Goal: Information Seeking & Learning: Learn about a topic

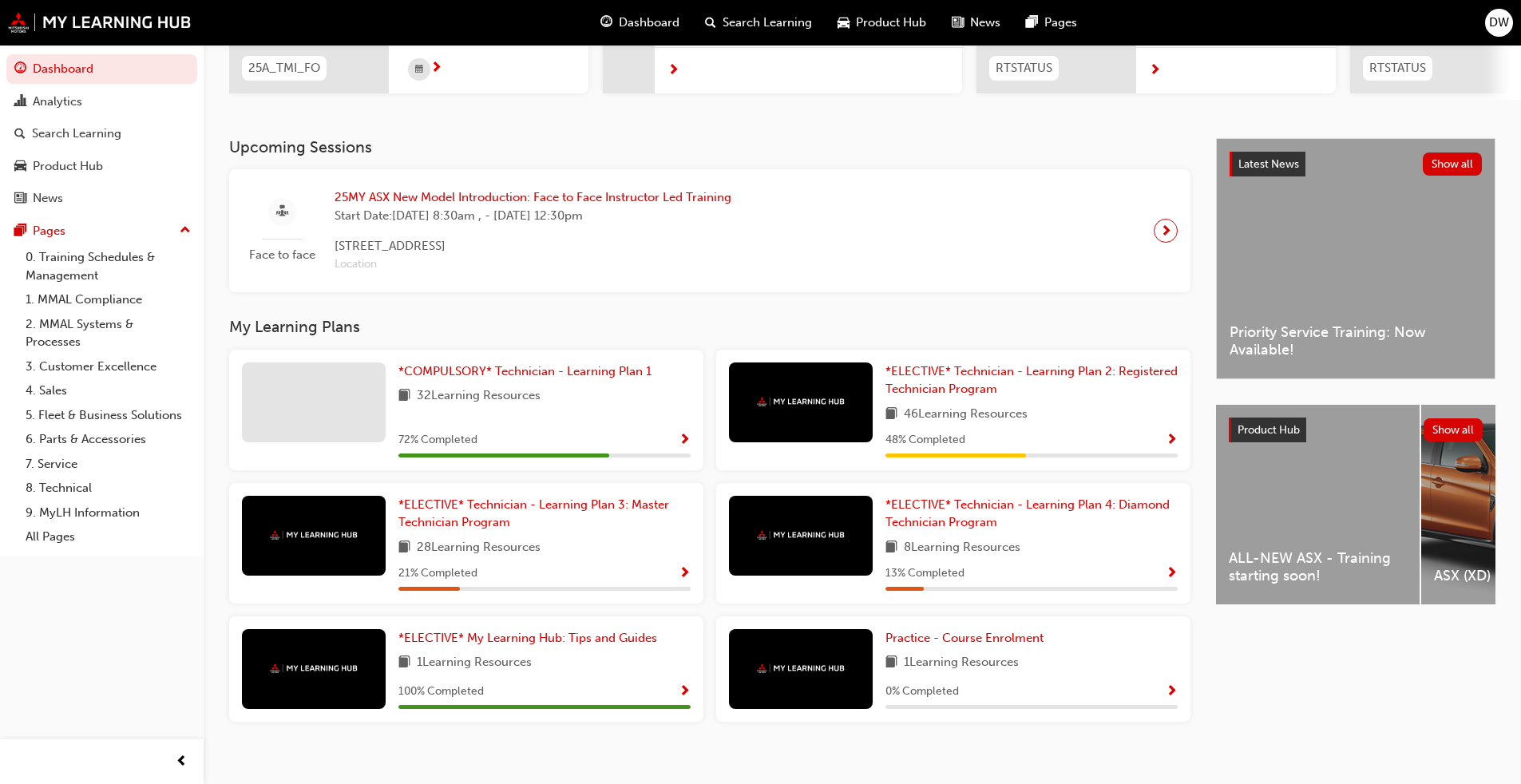
scroll to position [290, 0]
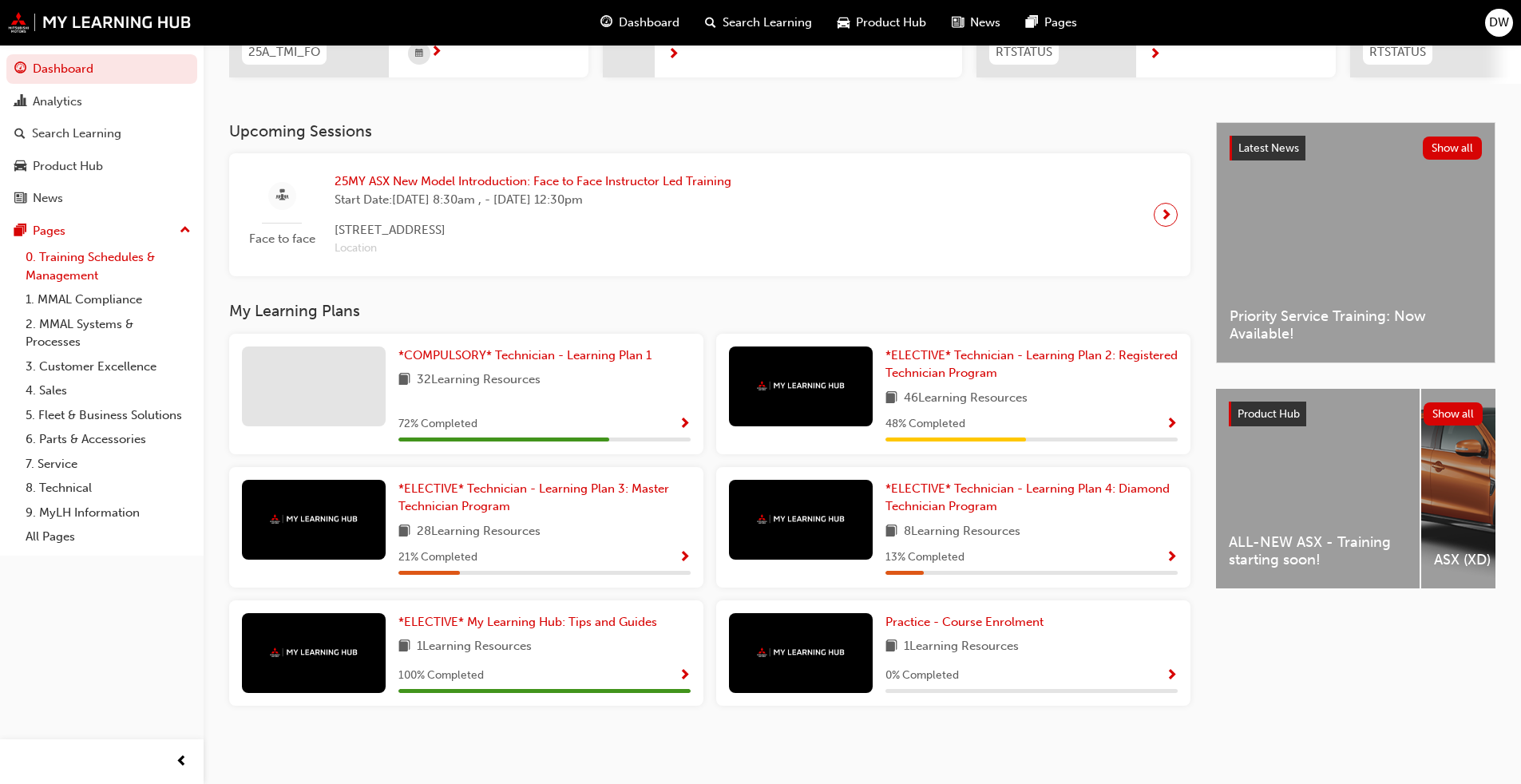
click at [93, 264] on link "0. Training Schedules & Management" at bounding box center [108, 266] width 178 height 43
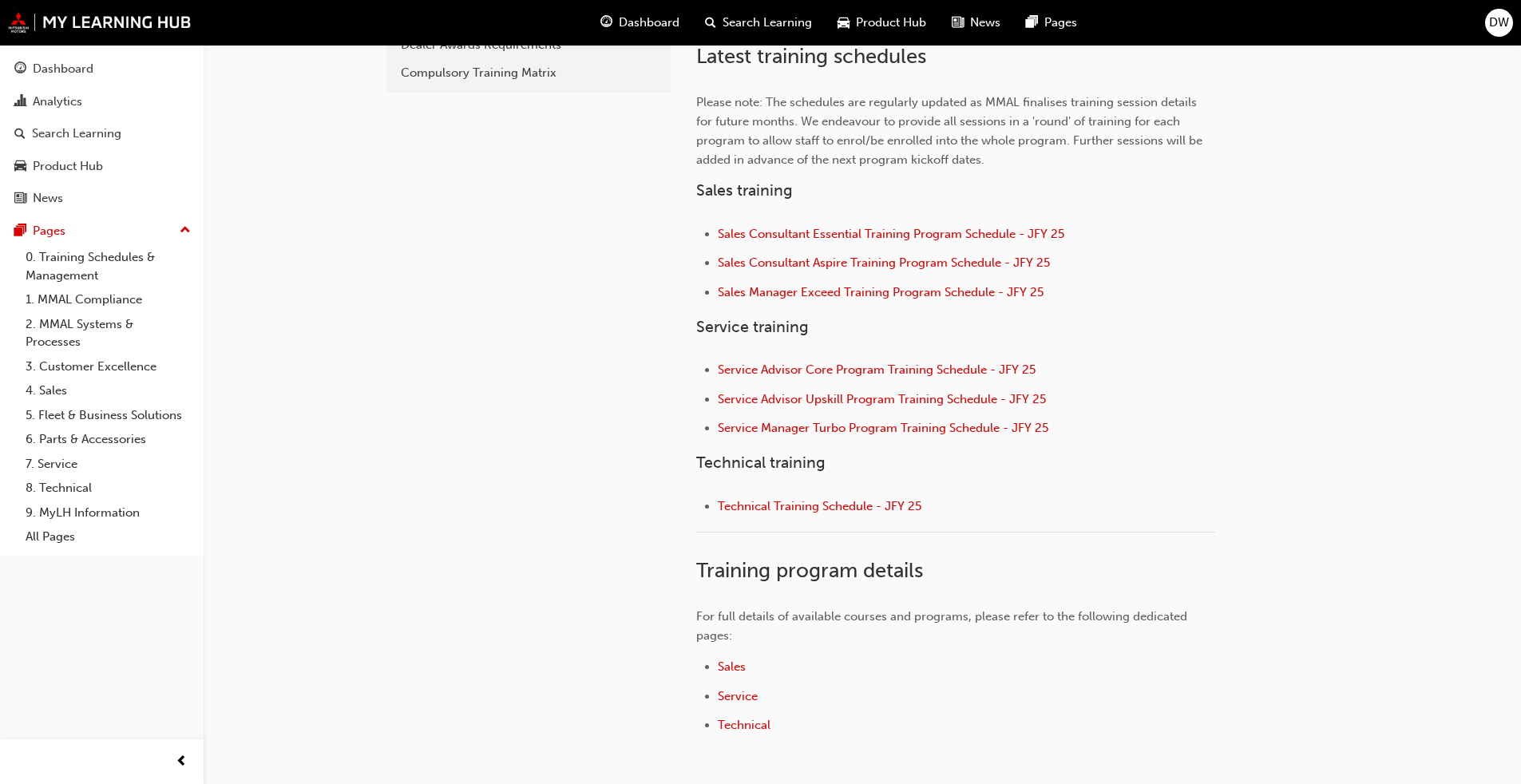
scroll to position [559, 0]
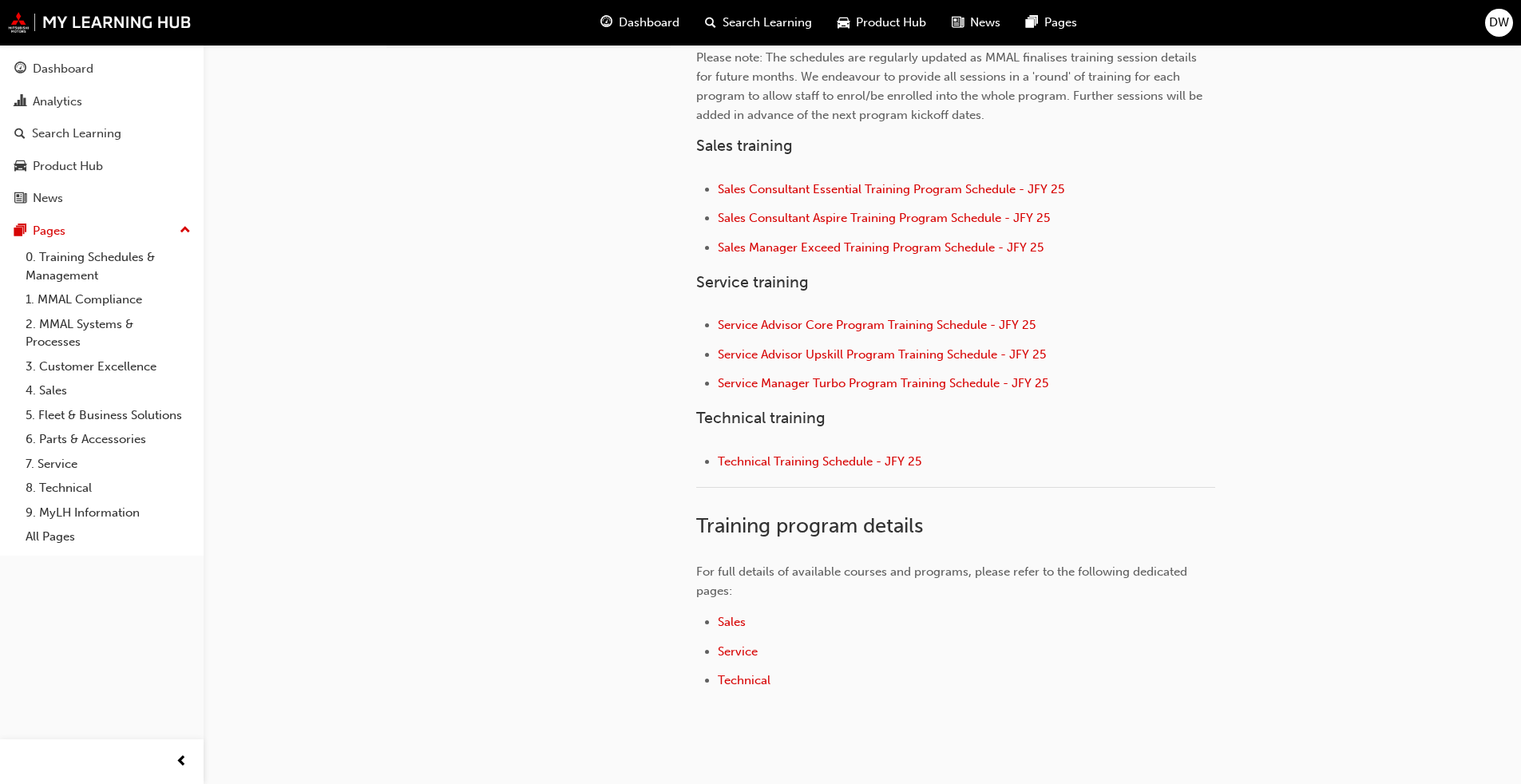
click at [743, 598] on li "Service" at bounding box center [967, 654] width 497 height 24
click at [747, 598] on span "Service" at bounding box center [738, 652] width 40 height 14
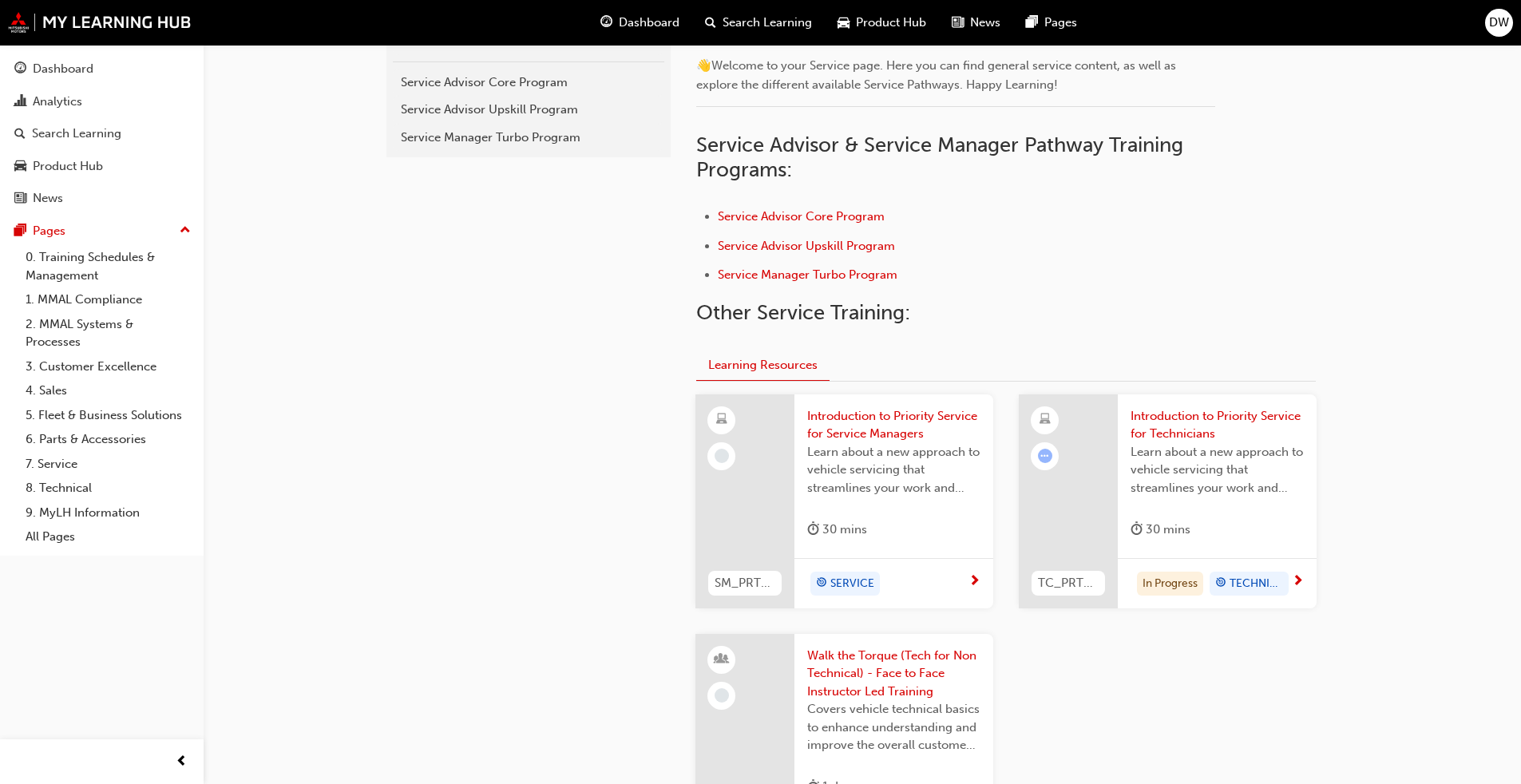
scroll to position [400, 0]
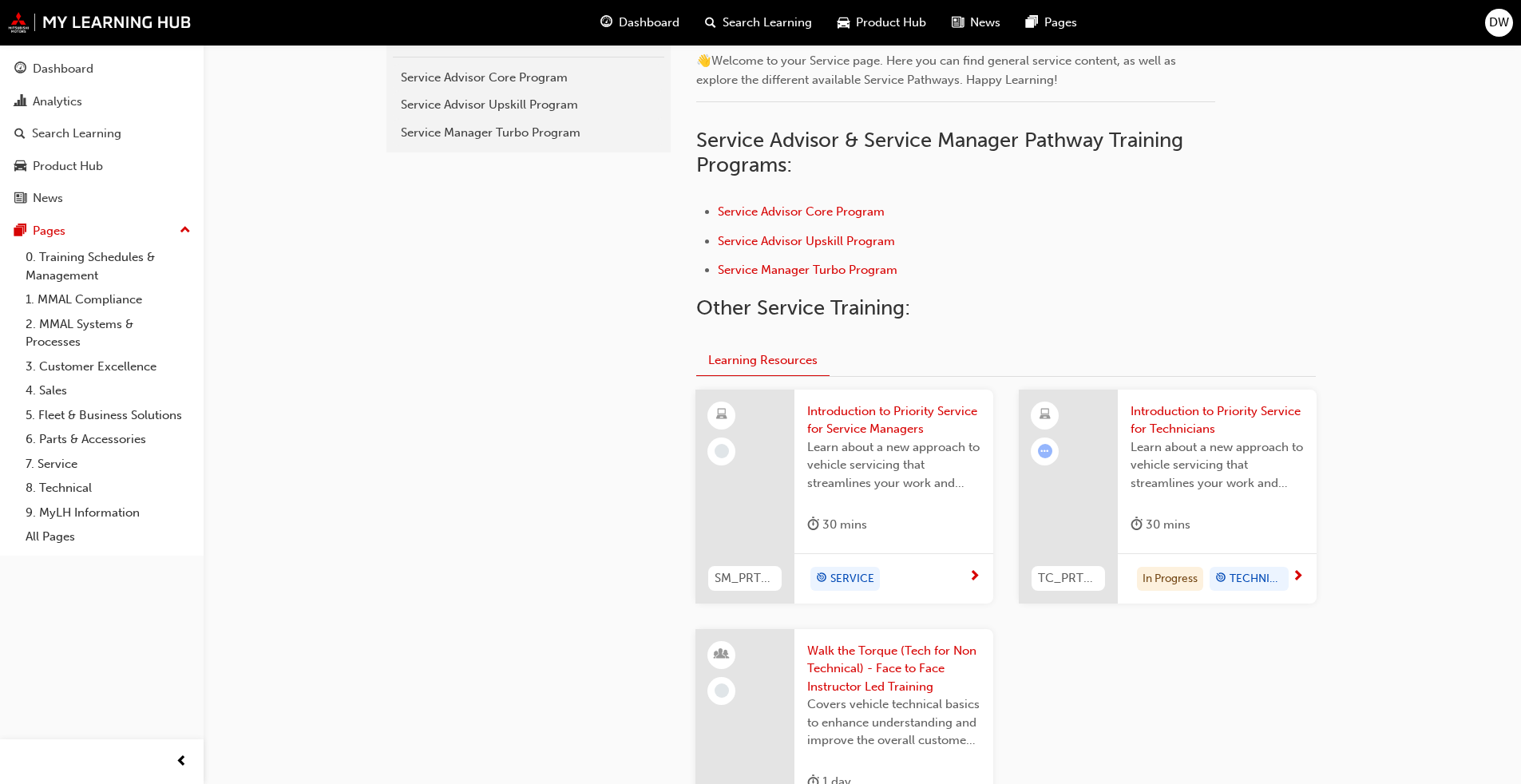
click at [1267, 494] on div "Learn about a new approach to vehicle servicing that streamlines your work and …" at bounding box center [1218, 470] width 174 height 64
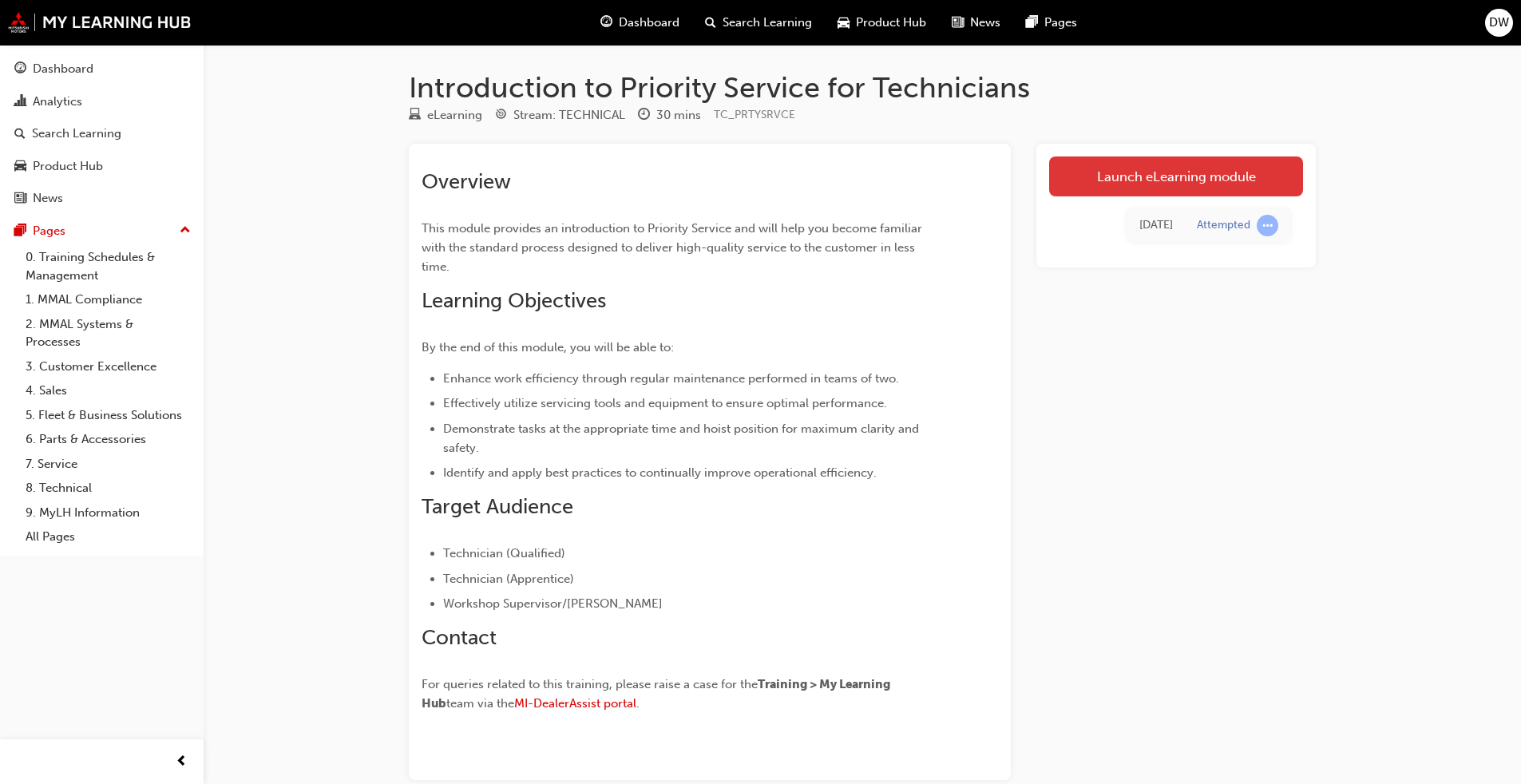
click at [1223, 167] on link "Launch eLearning module" at bounding box center [1176, 176] width 254 height 40
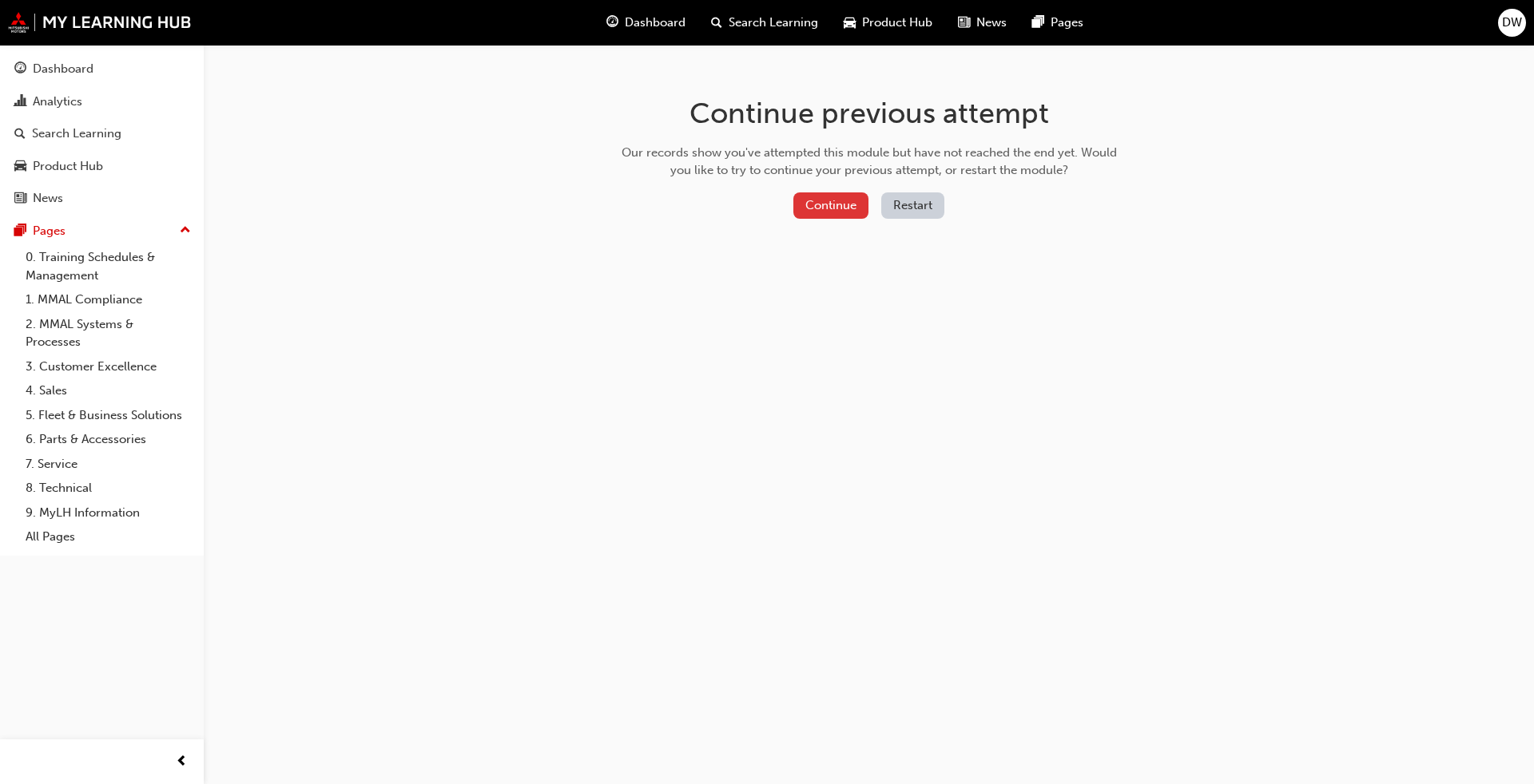
click at [811, 204] on button "Continue" at bounding box center [830, 205] width 75 height 26
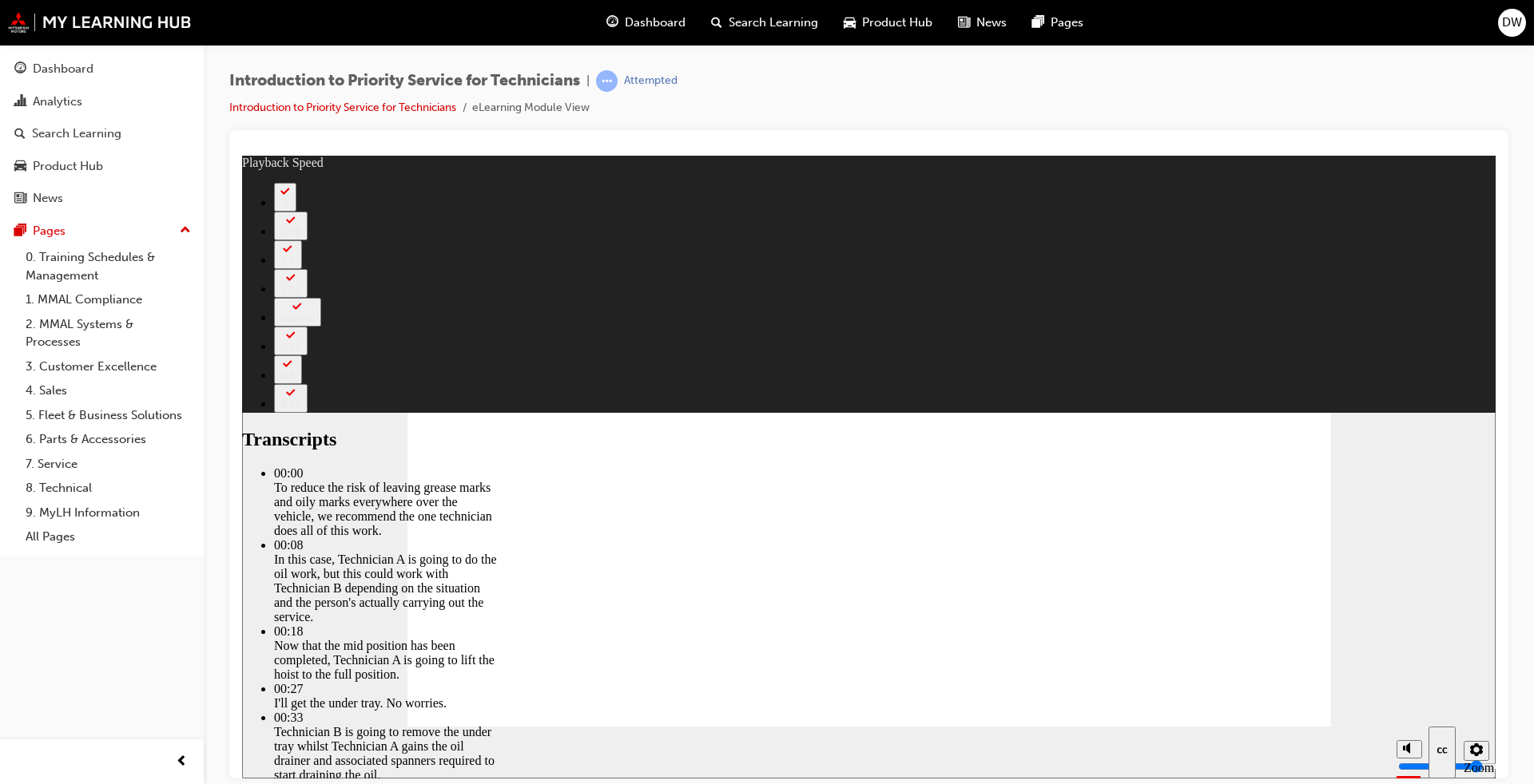
type input "511"
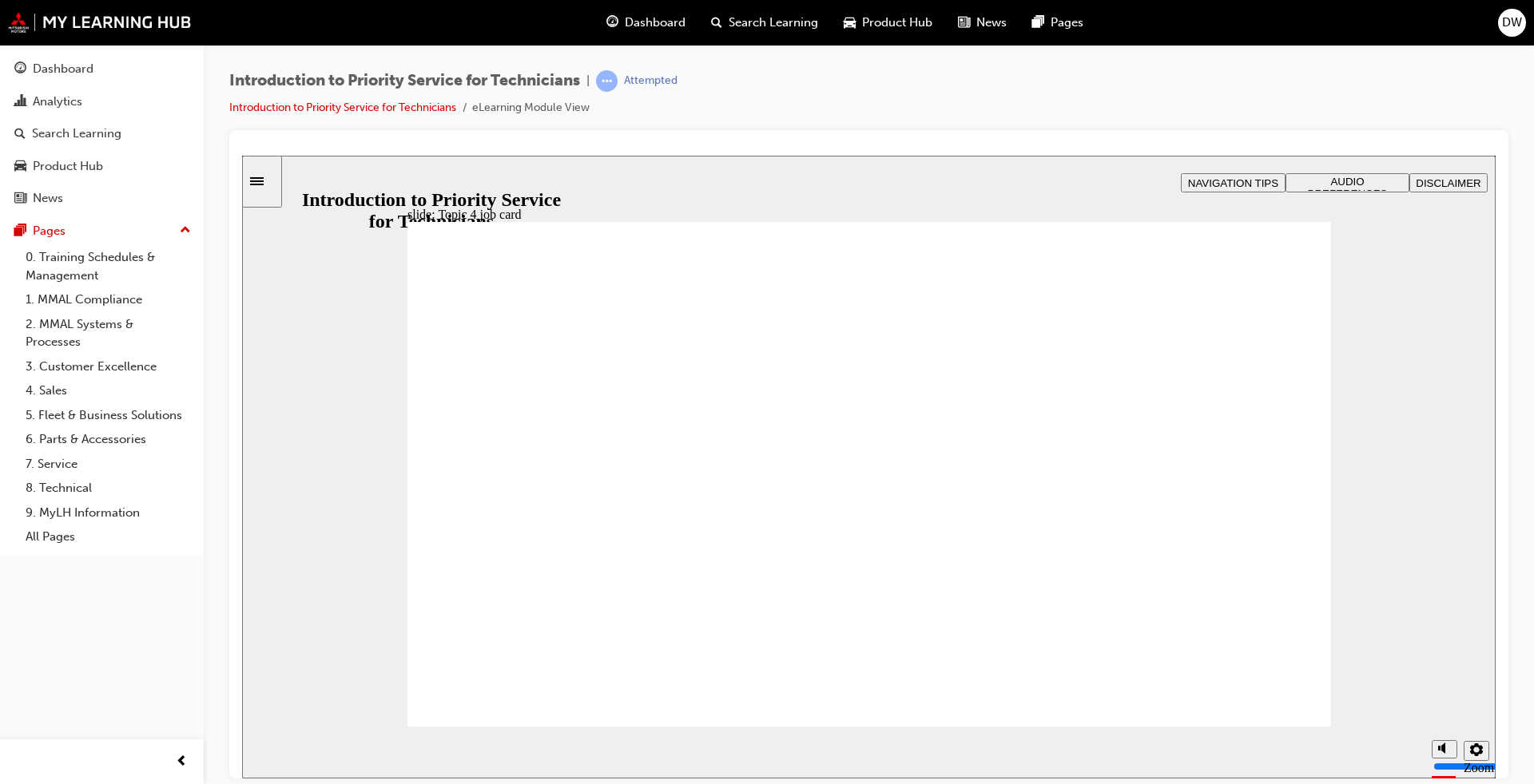
click at [1272, 728] on section "Playback Speed 2 1.75 1.5 1.25 0.75" at bounding box center [869, 751] width 1254 height 52
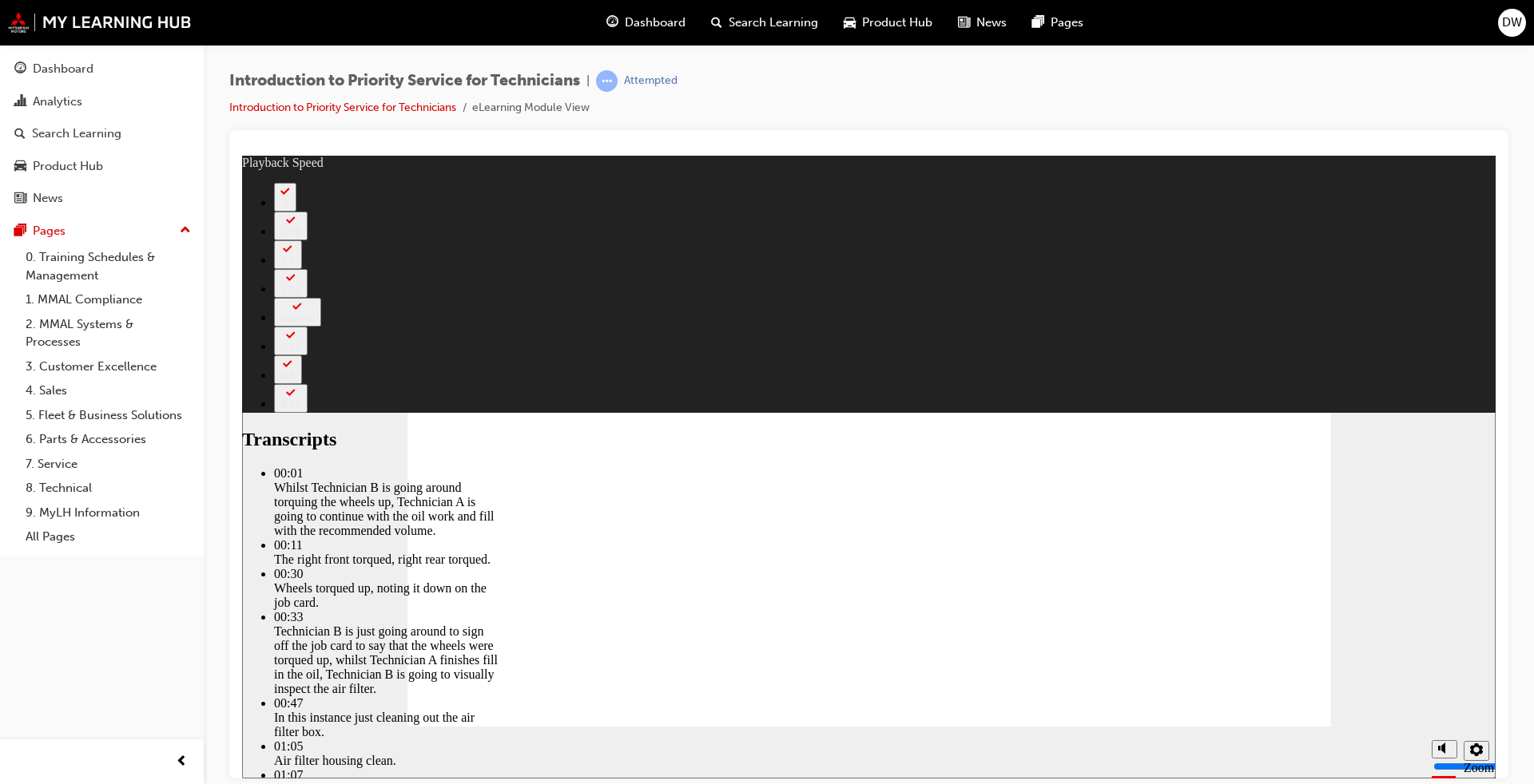
type input "406"
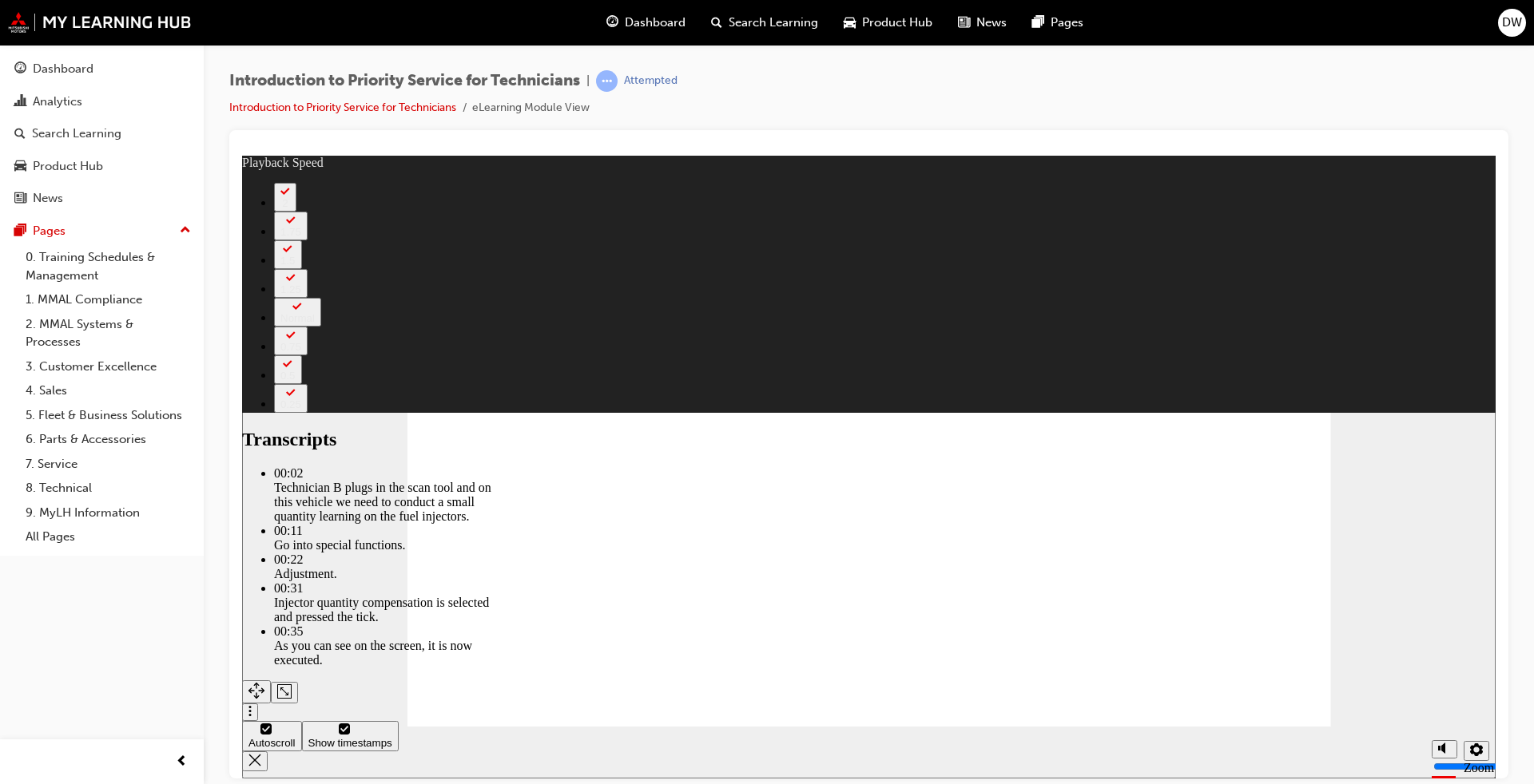
type input "44"
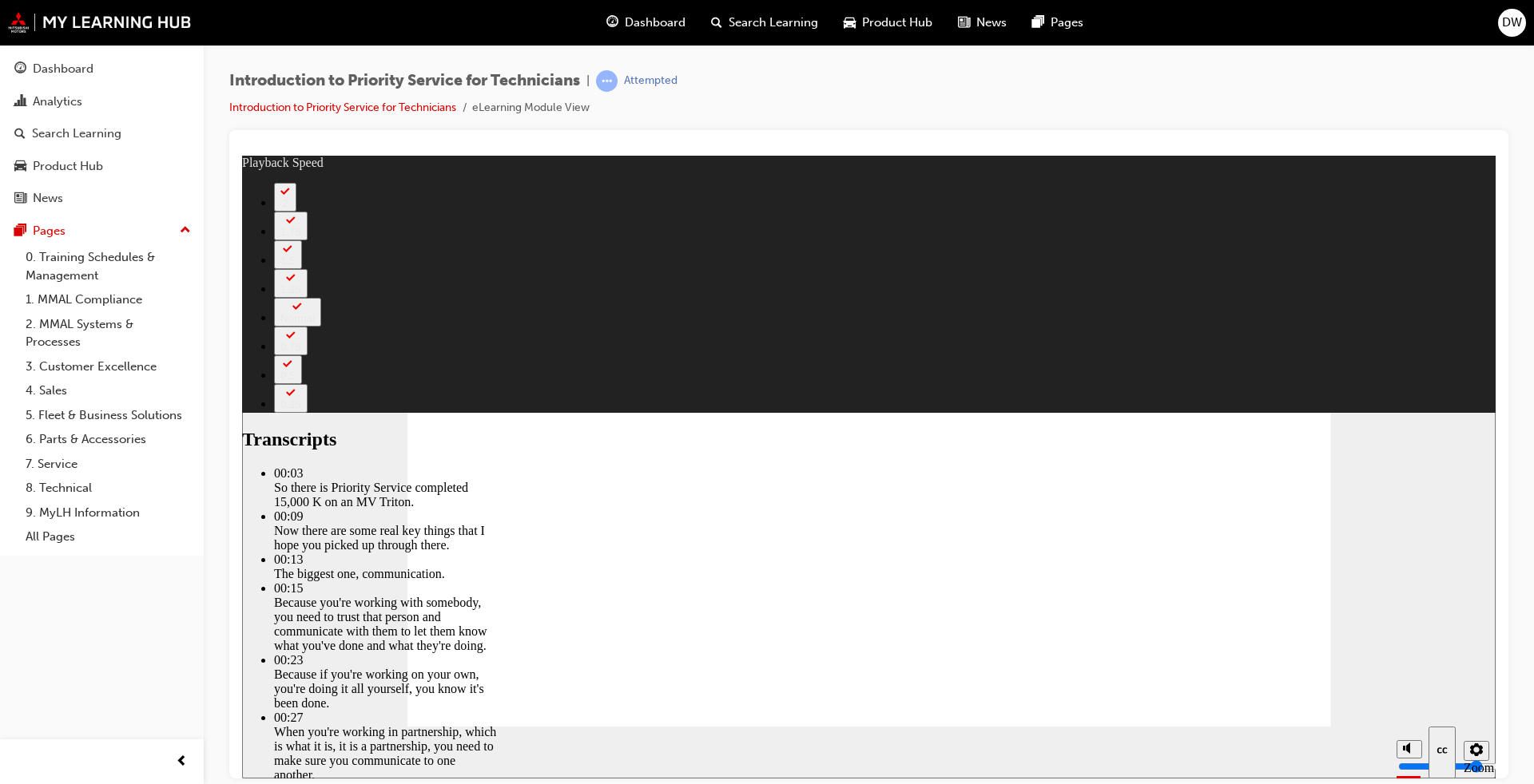
type input "125"
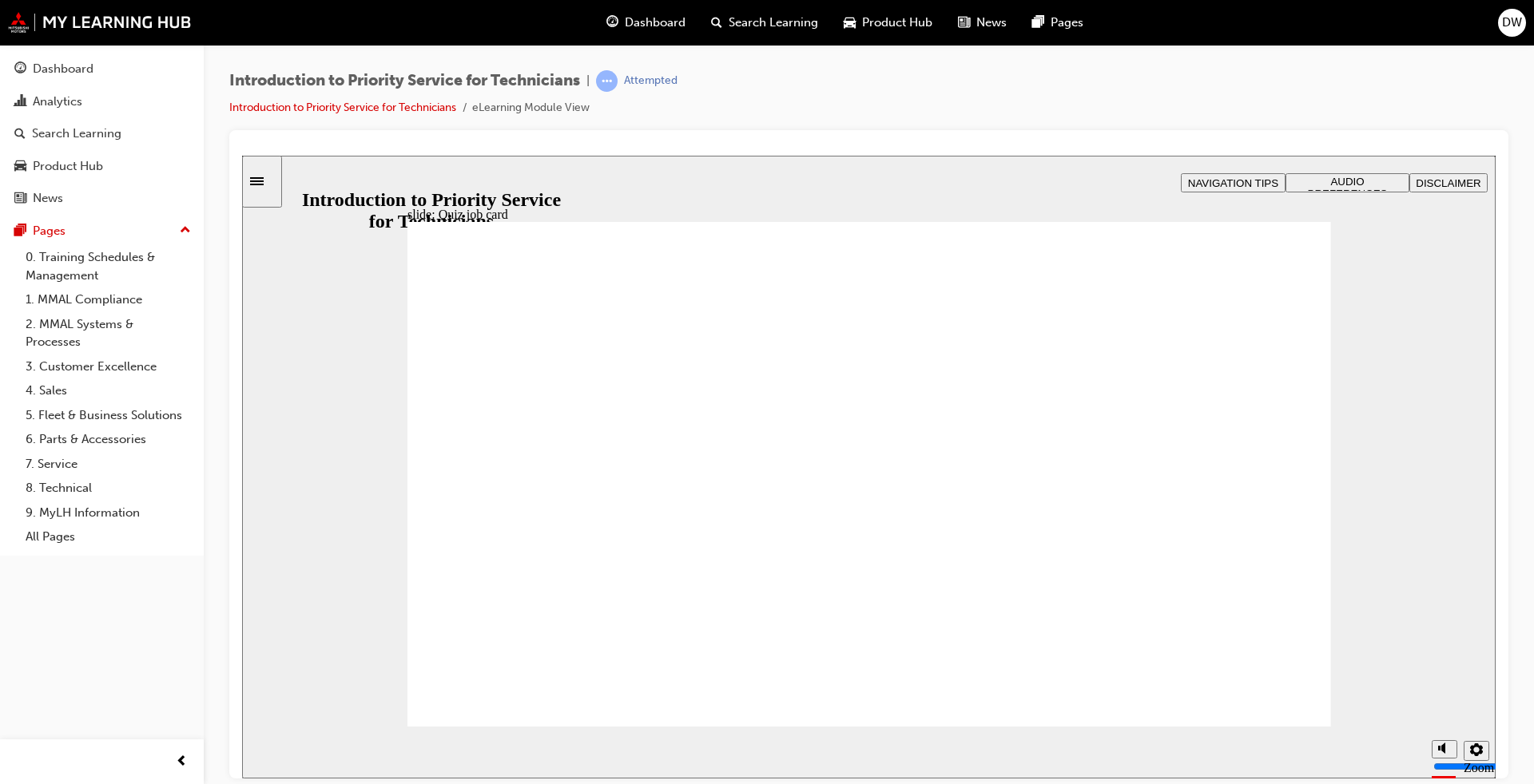
radio input "true"
drag, startPoint x: 802, startPoint y: 598, endPoint x: 906, endPoint y: 607, distance: 104.4
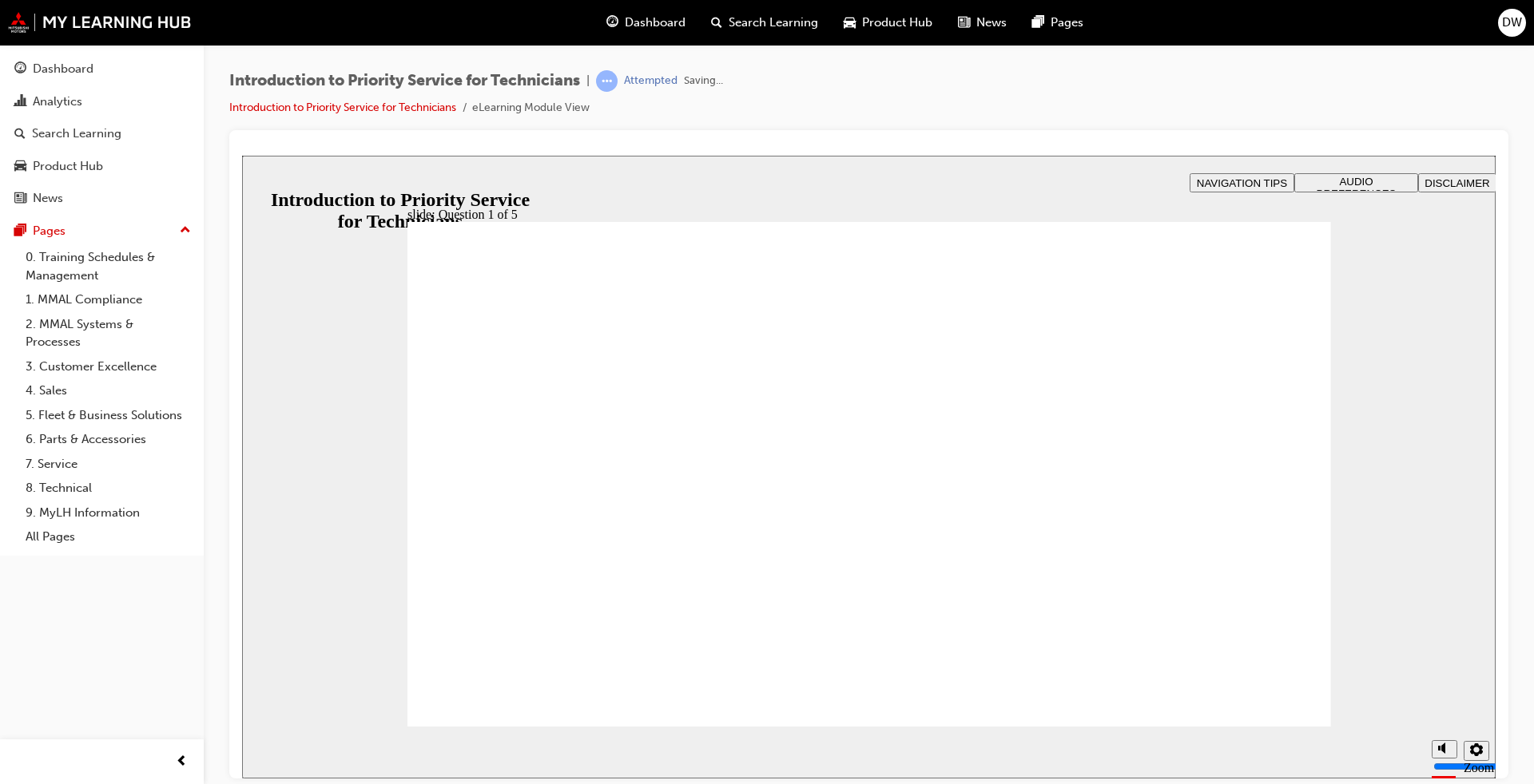
radio input "true"
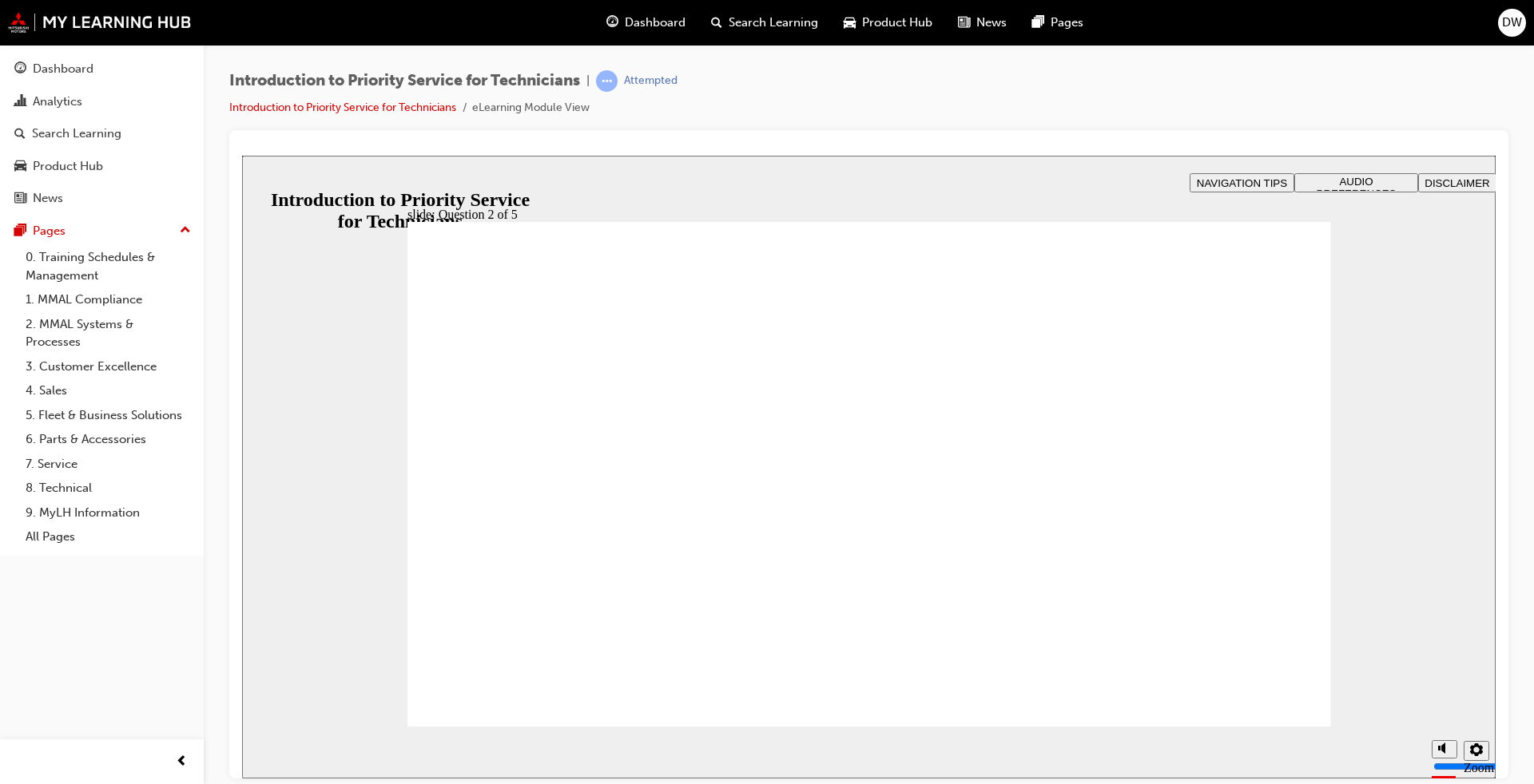
click at [1340, 710] on div "slide: Question 2 of 5 Rectangle 1 That’s right! You selected the correct respo…" at bounding box center [869, 466] width 1254 height 623
checkbox input "true"
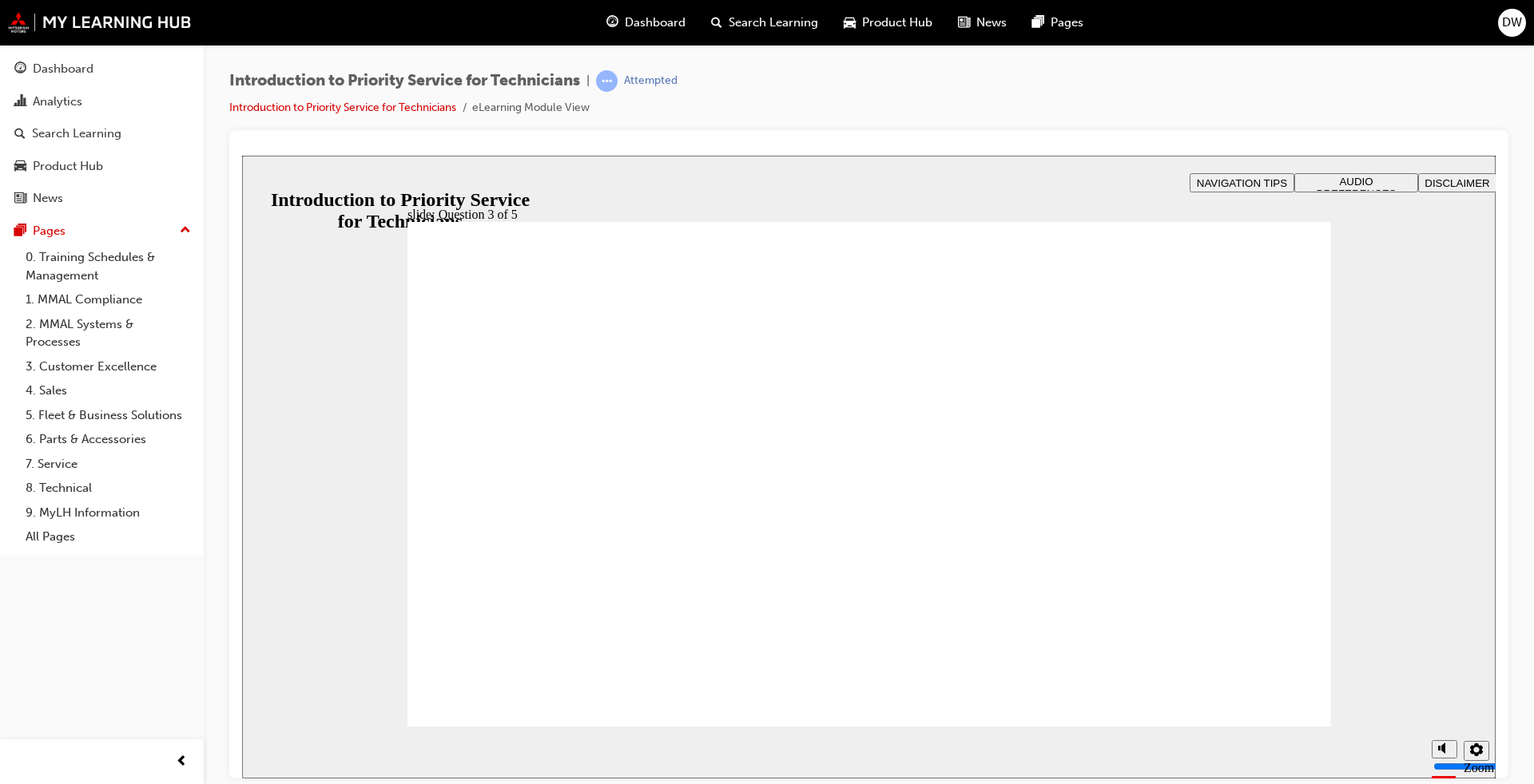
drag, startPoint x: 713, startPoint y: 587, endPoint x: 523, endPoint y: 449, distance: 234.8
drag, startPoint x: 755, startPoint y: 543, endPoint x: 644, endPoint y: 482, distance: 126.7
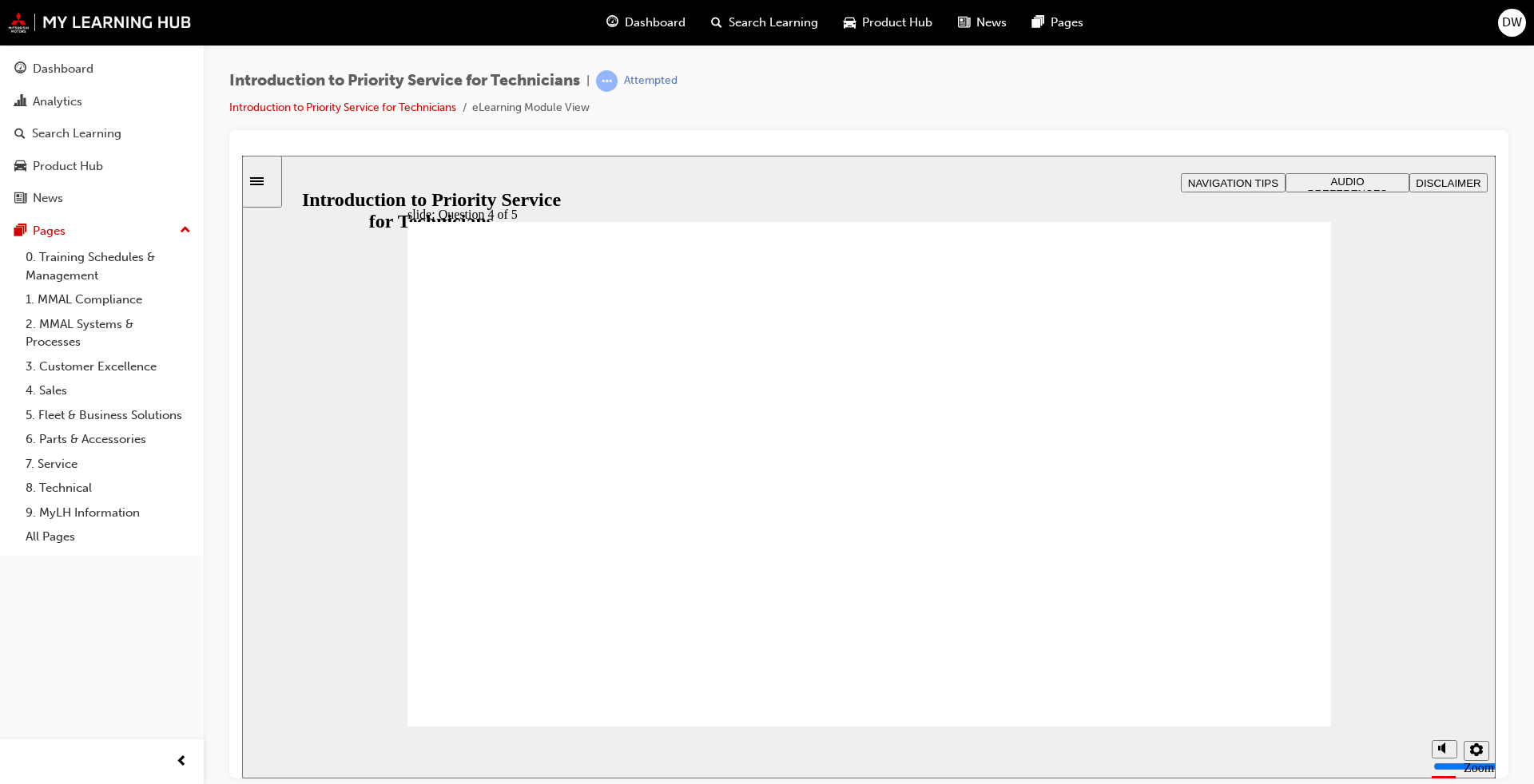
drag, startPoint x: 932, startPoint y: 529, endPoint x: 791, endPoint y: 451, distance: 161.1
drag, startPoint x: 575, startPoint y: 582, endPoint x: 1072, endPoint y: 477, distance: 508.0
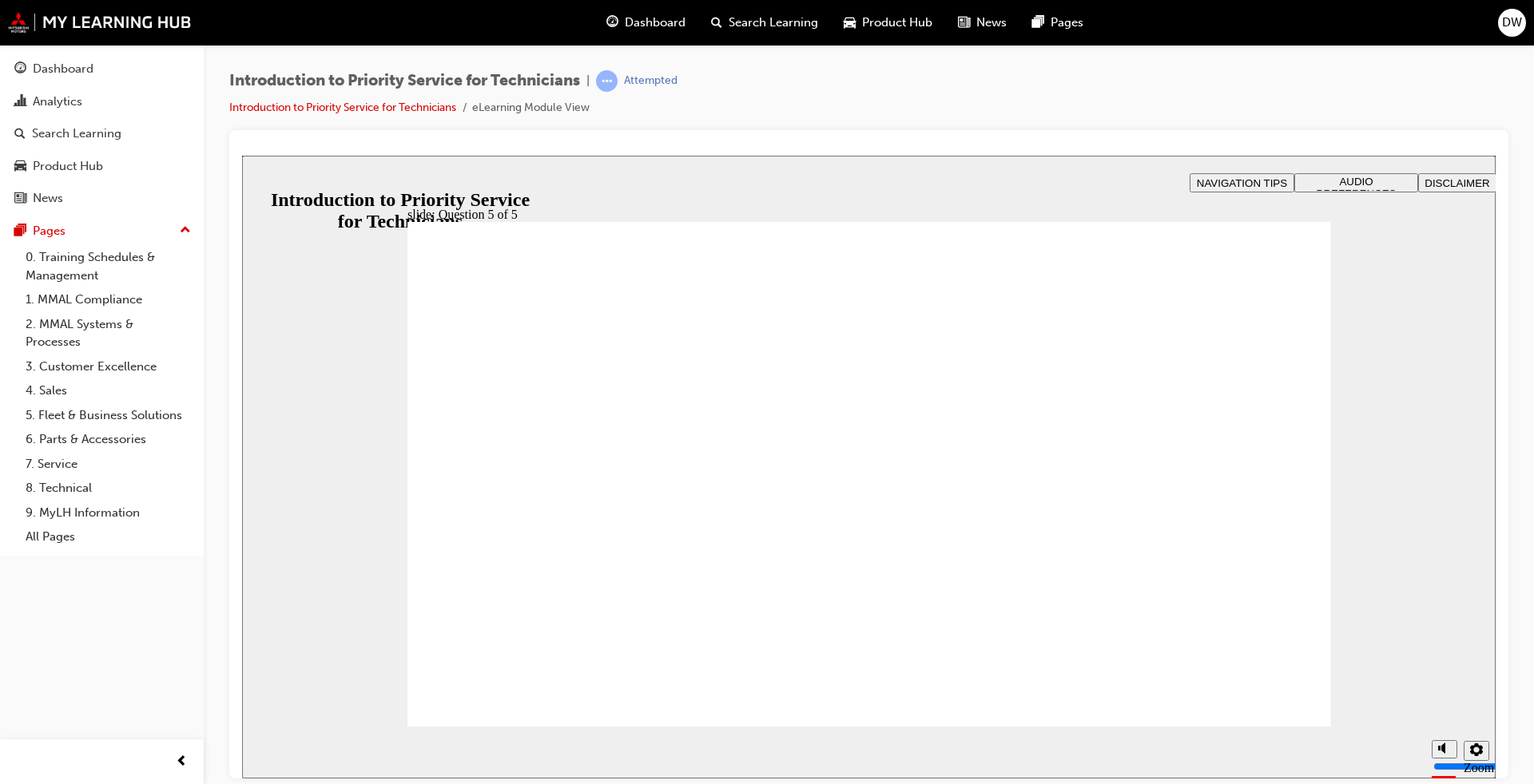
checkbox input "true"
drag, startPoint x: 836, startPoint y: 597, endPoint x: 845, endPoint y: 590, distance: 11.4
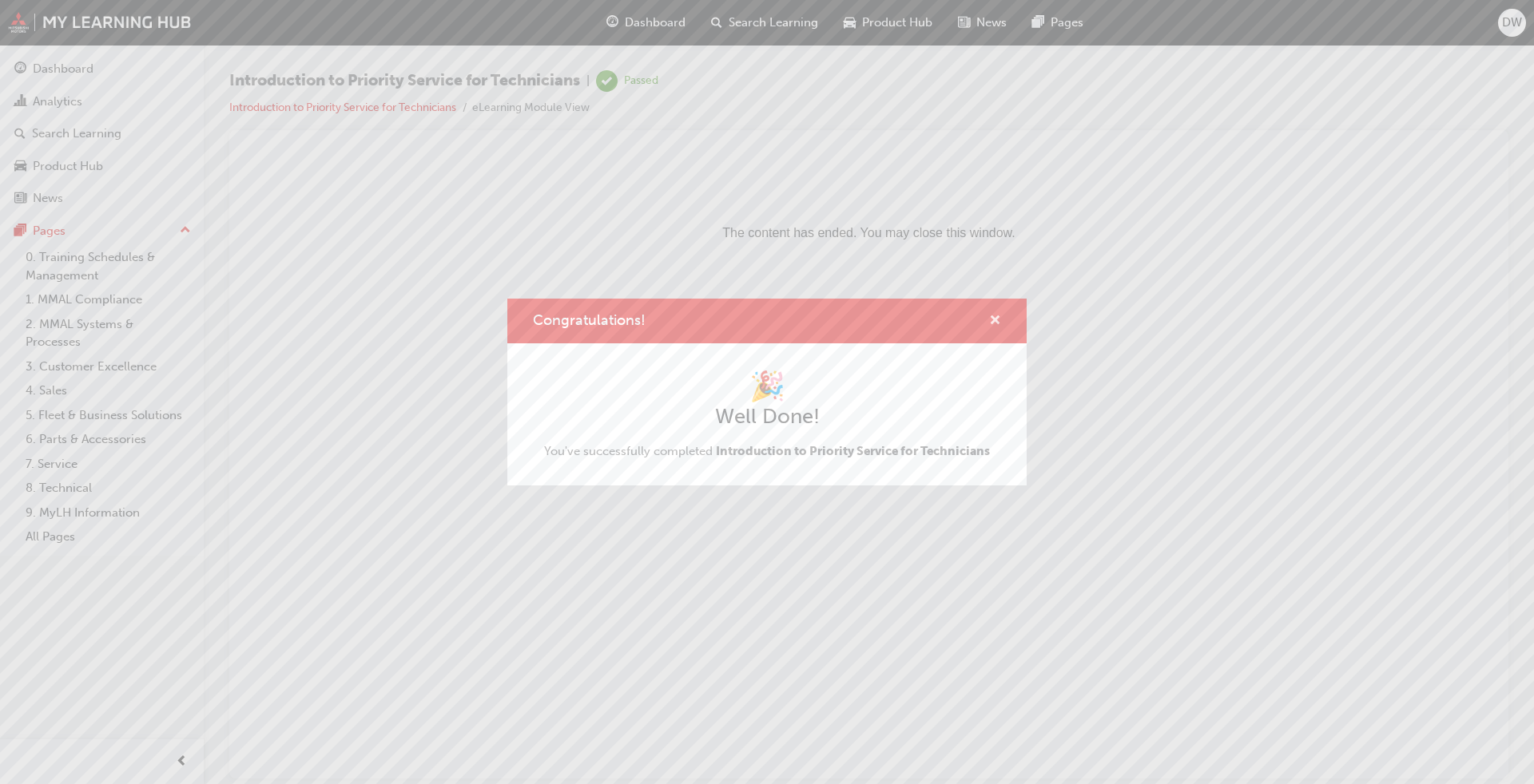
click at [991, 327] on span "cross-icon" at bounding box center [994, 322] width 12 height 14
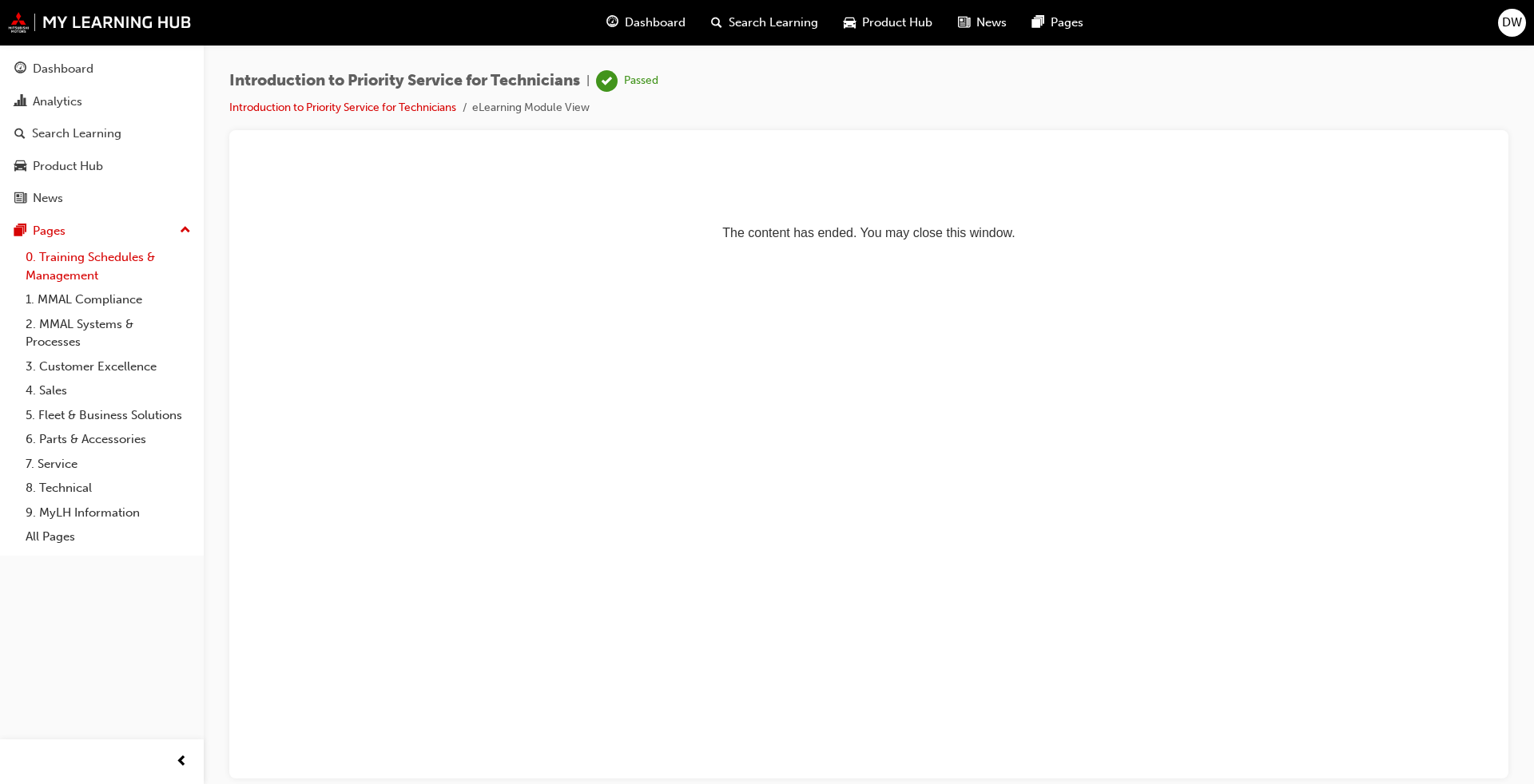
click at [118, 250] on link "0. Training Schedules & Management" at bounding box center [108, 266] width 178 height 43
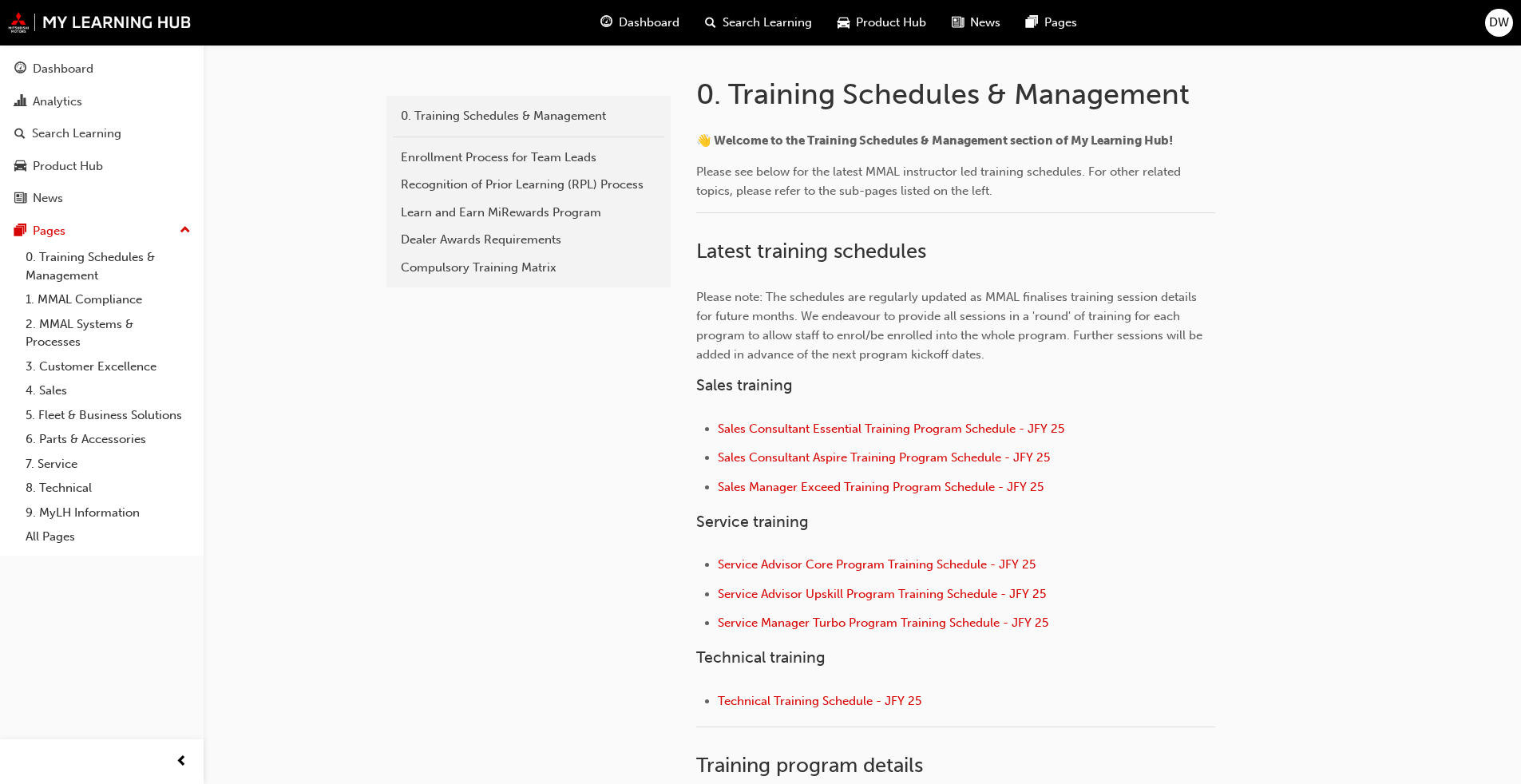
scroll to position [559, 0]
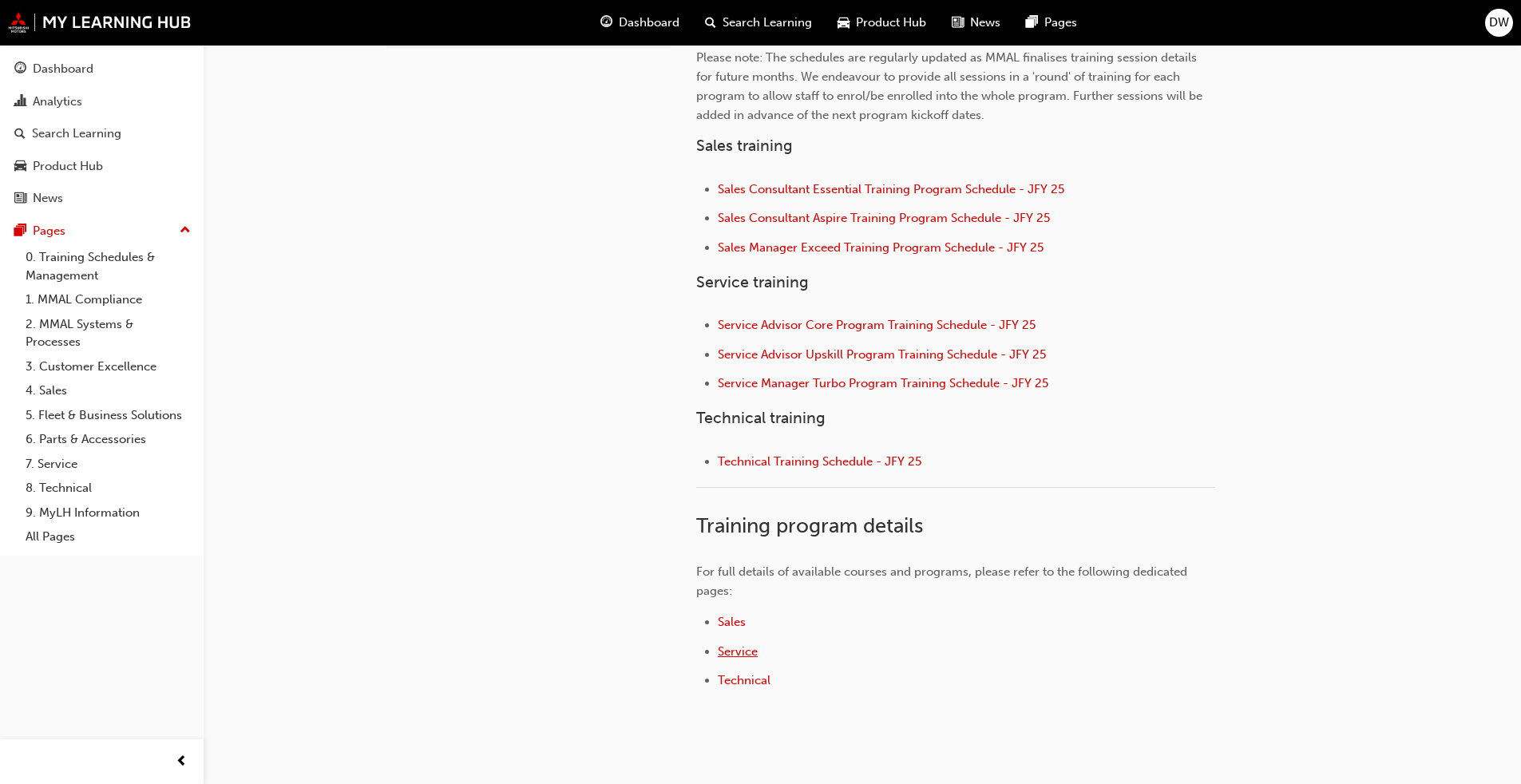
click at [734, 653] on span "Service" at bounding box center [738, 652] width 40 height 14
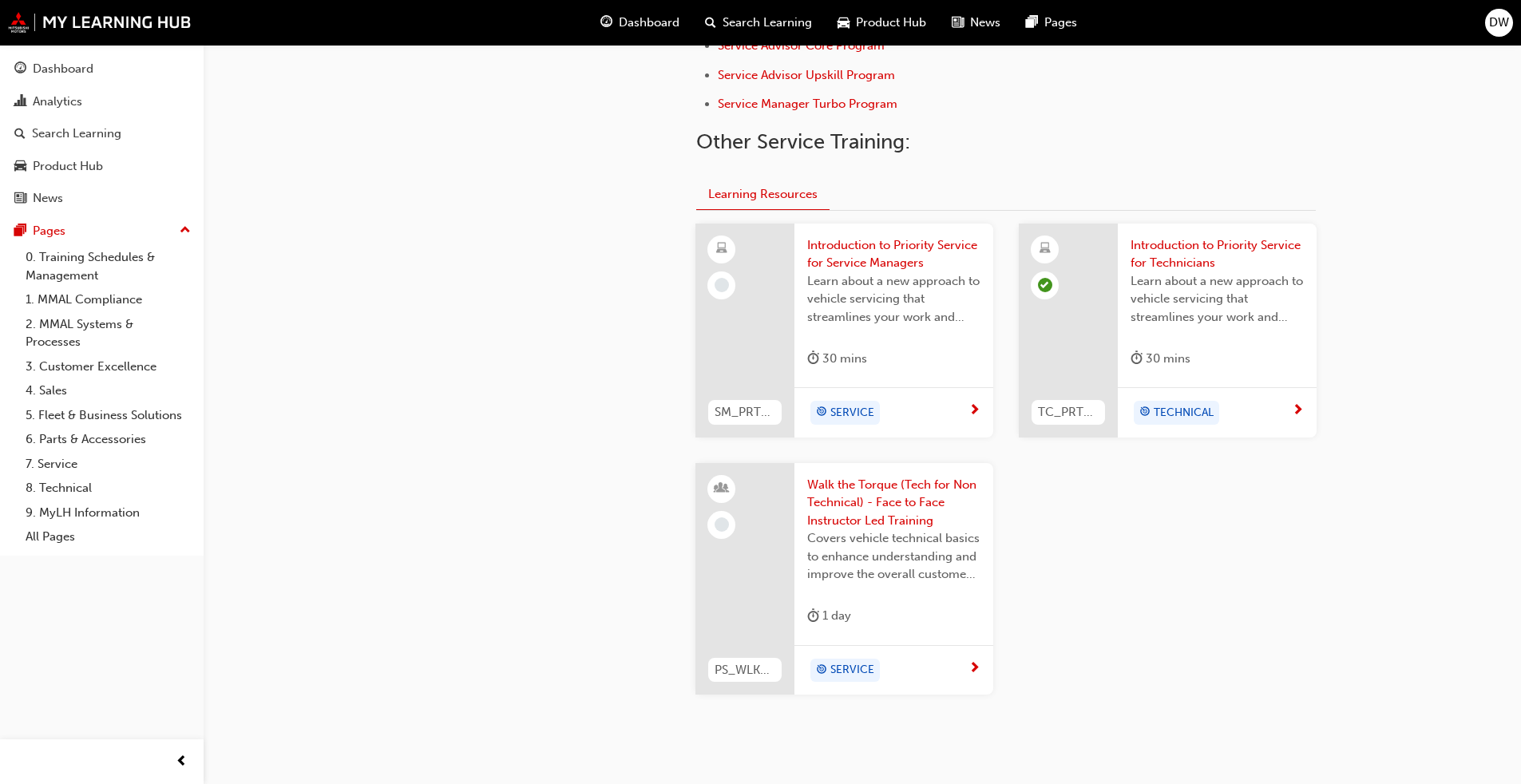
scroll to position [644, 0]
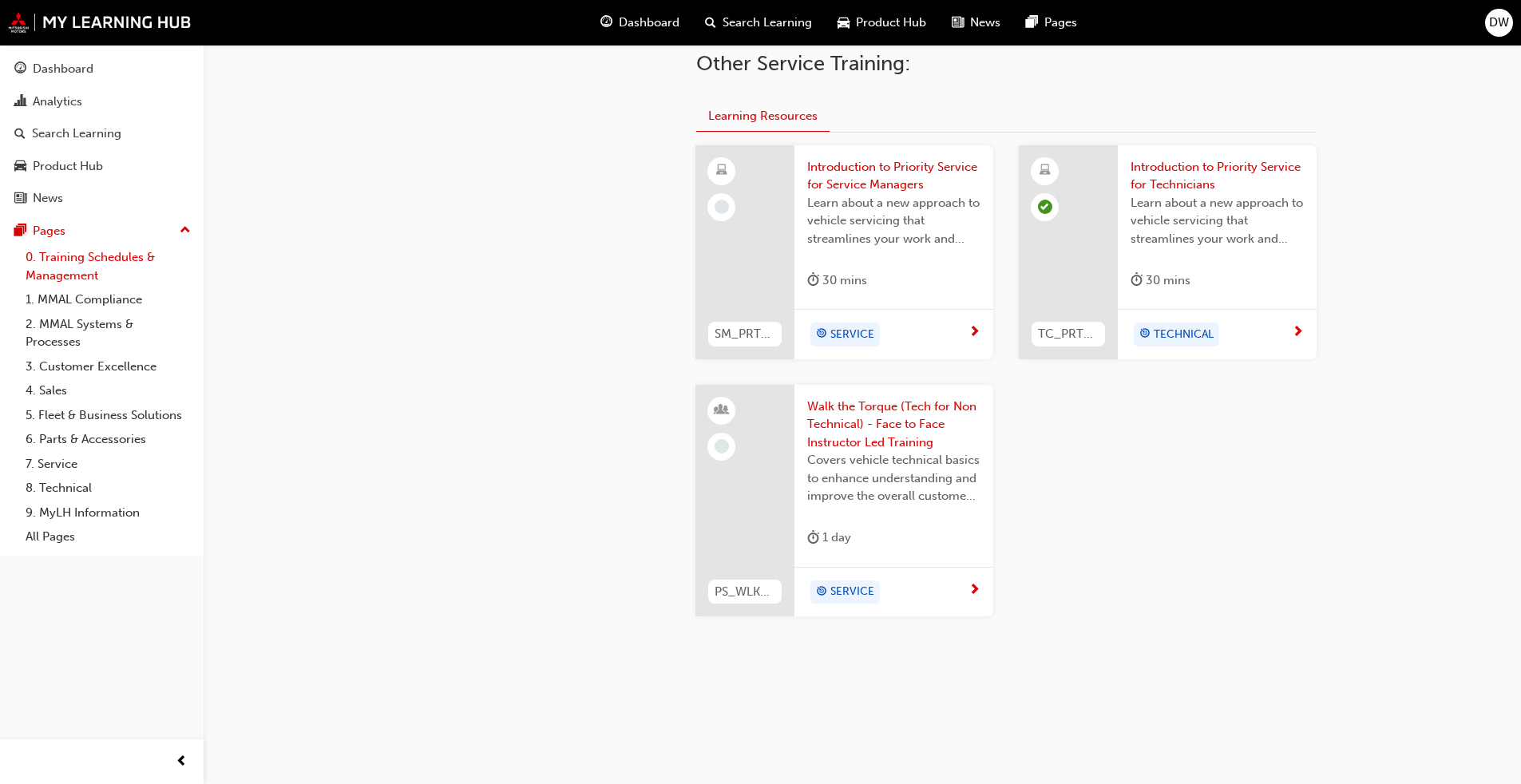
click at [118, 277] on link "0. Training Schedules & Management" at bounding box center [108, 266] width 178 height 43
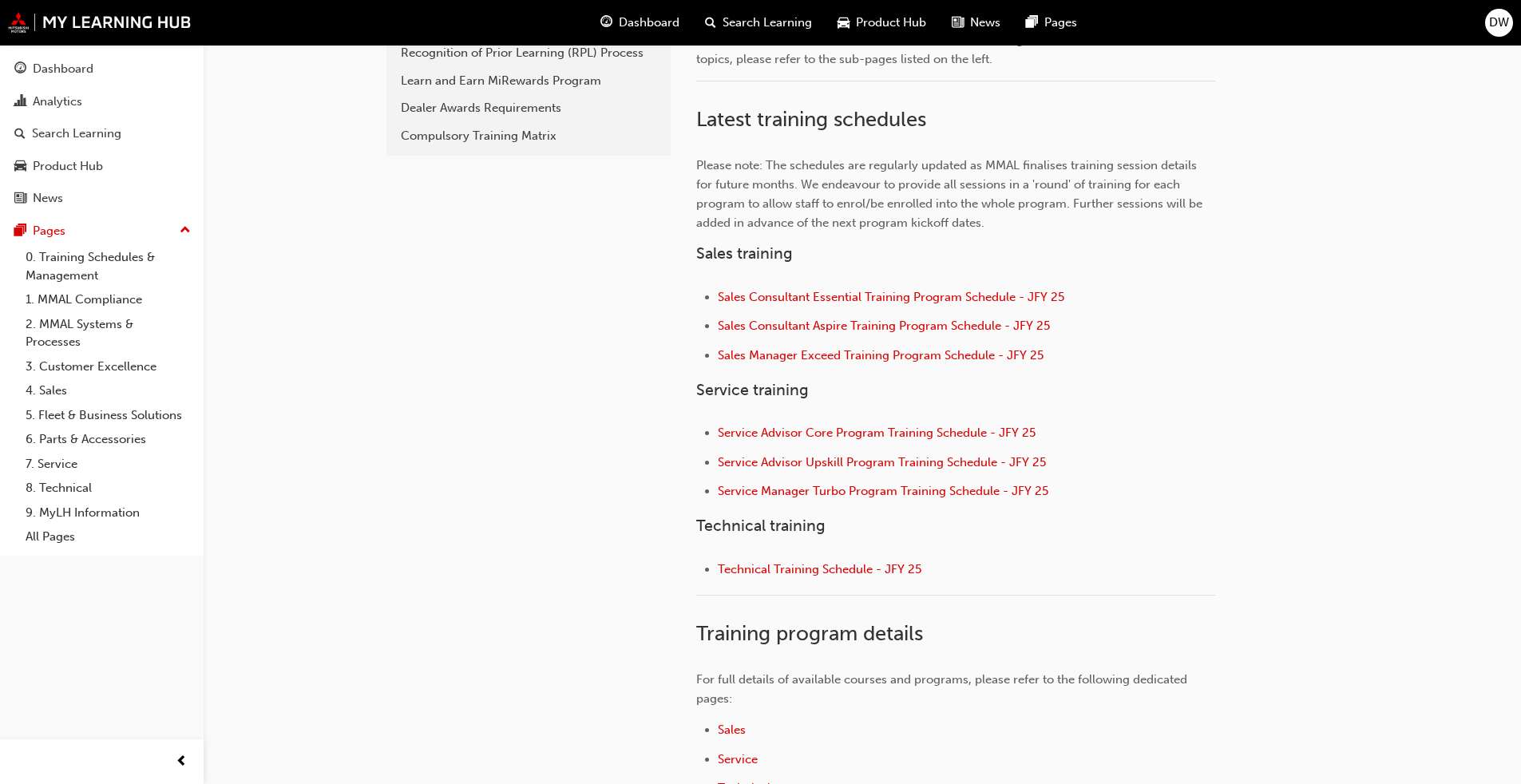
scroll to position [479, 0]
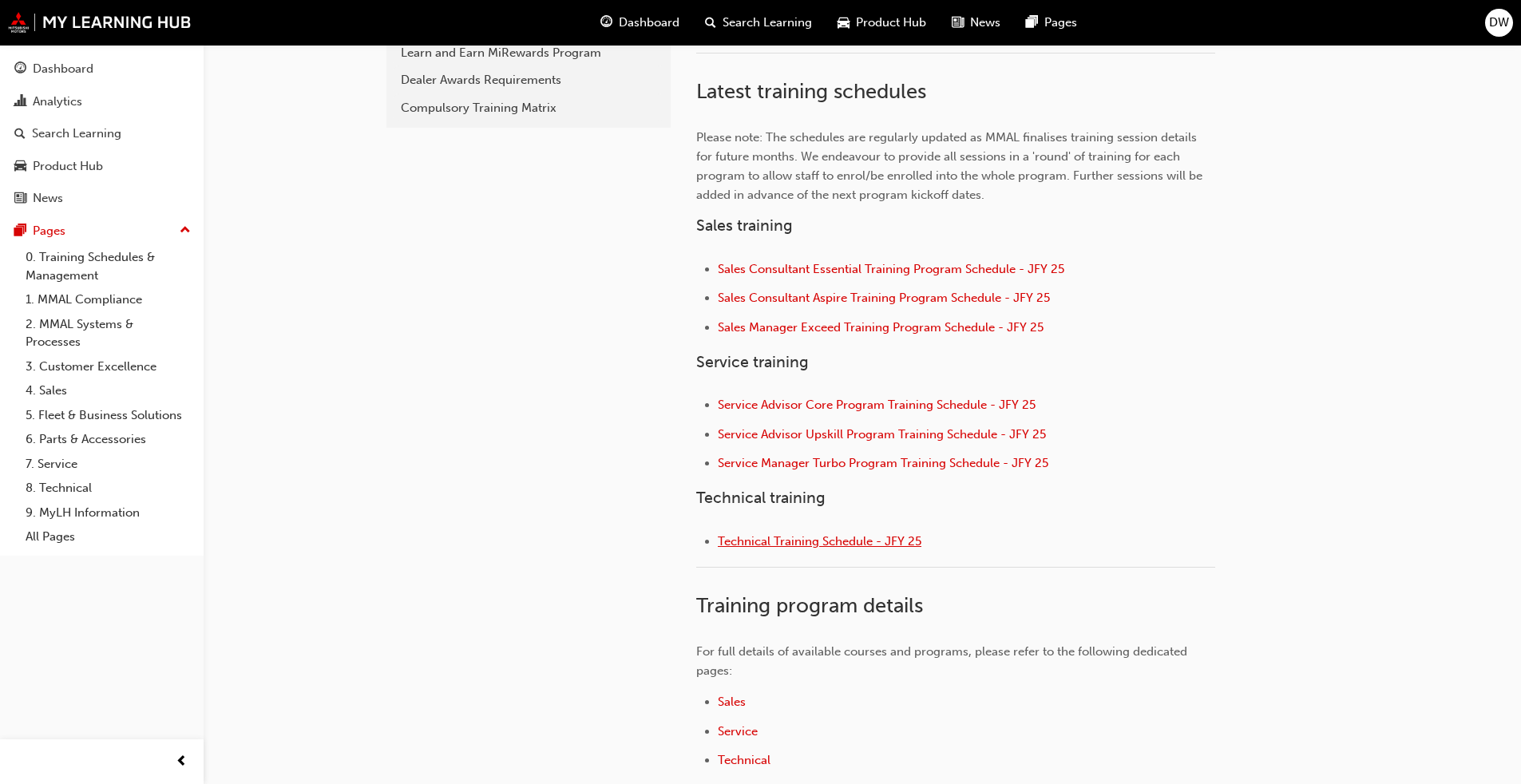
click at [845, 539] on span "Technical Training Schedule - JFY 25" at bounding box center [819, 542] width 203 height 14
